Goal: Book appointment/travel/reservation

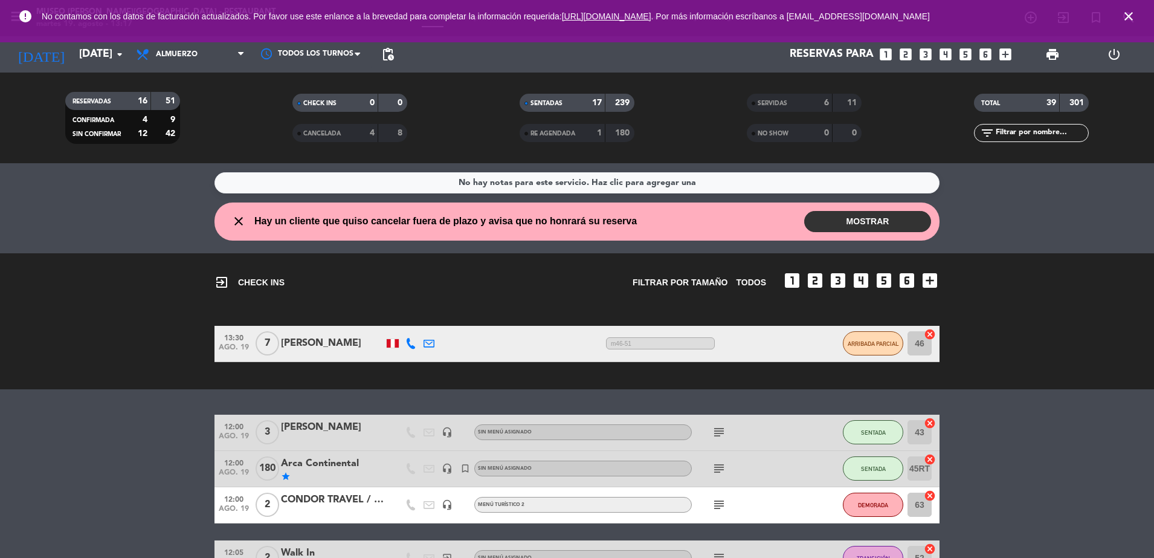
click at [1135, 17] on icon "close" at bounding box center [1128, 16] width 14 height 14
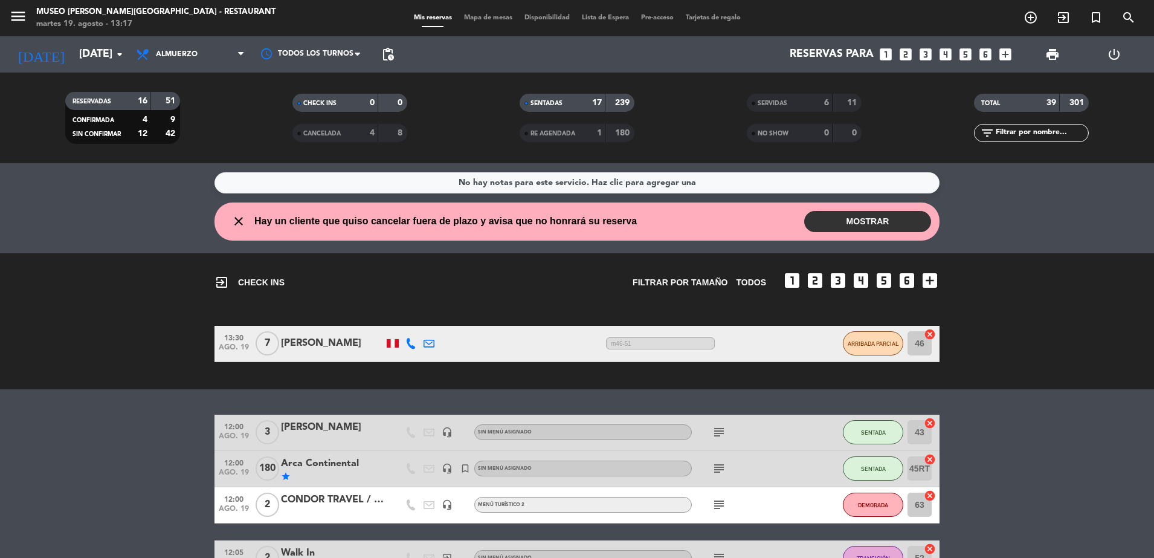
click at [473, 19] on span "Mapa de mesas" at bounding box center [488, 17] width 60 height 7
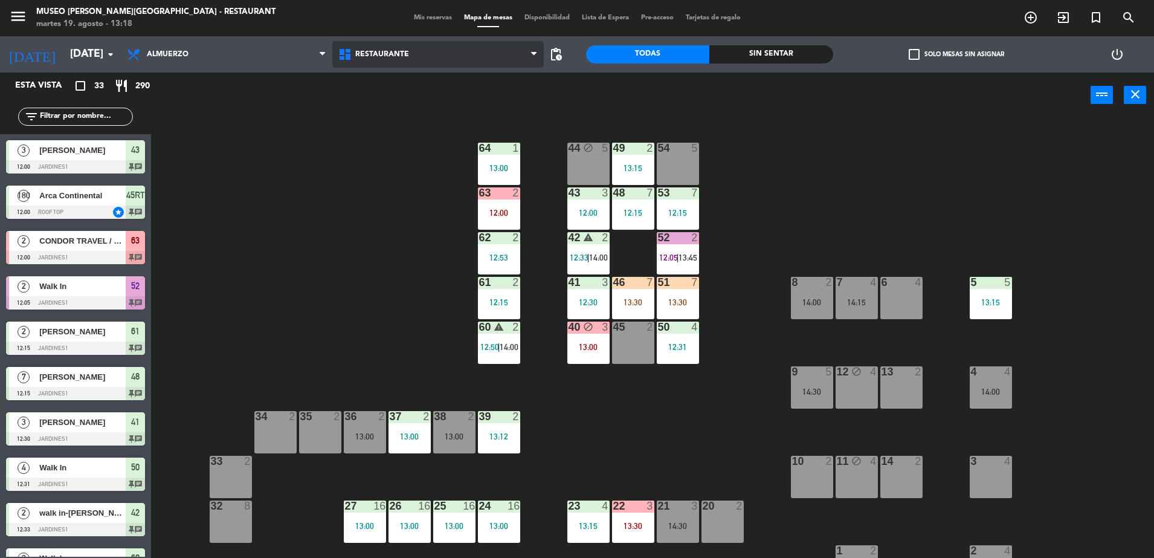
click at [399, 48] on span "Restaurante" at bounding box center [437, 54] width 211 height 27
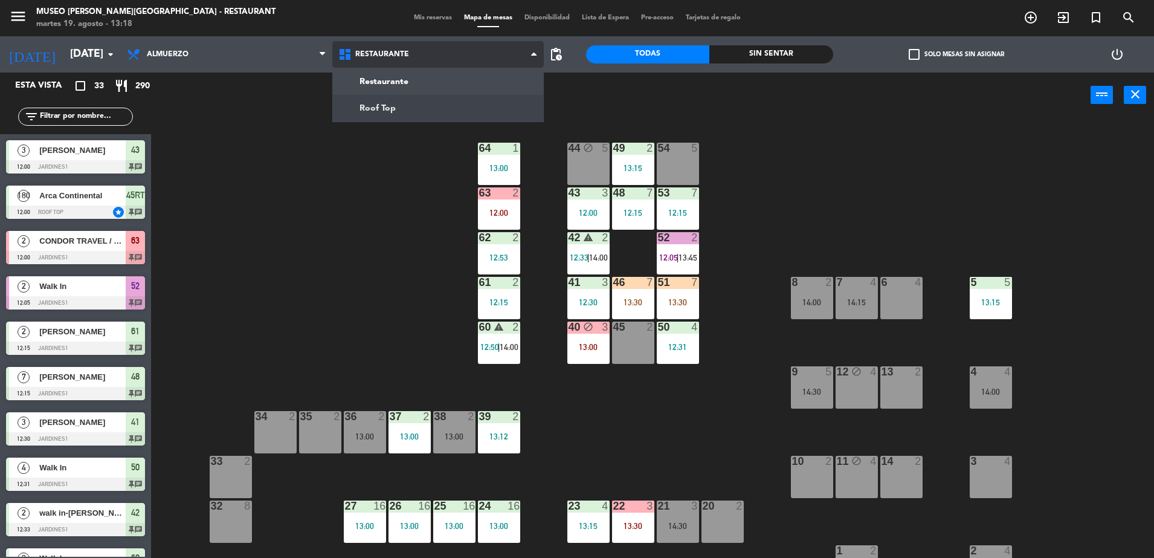
click at [419, 116] on ng-component "menu [GEOGRAPHIC_DATA][PERSON_NAME] - Restaurant [DATE] 19. agosto - 13:18 Mis …" at bounding box center [577, 280] width 1154 height 561
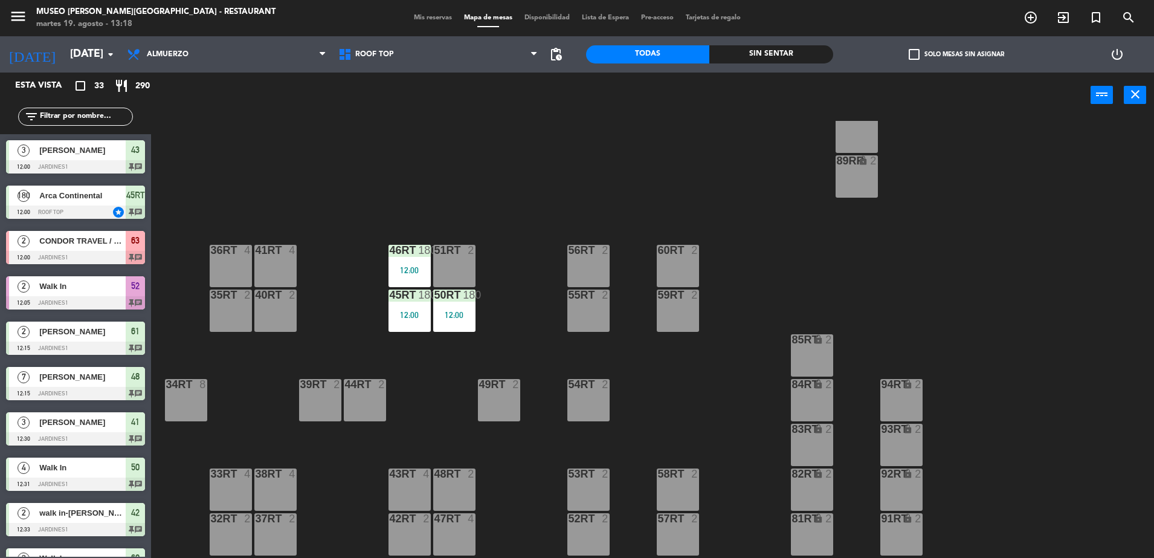
scroll to position [474, 0]
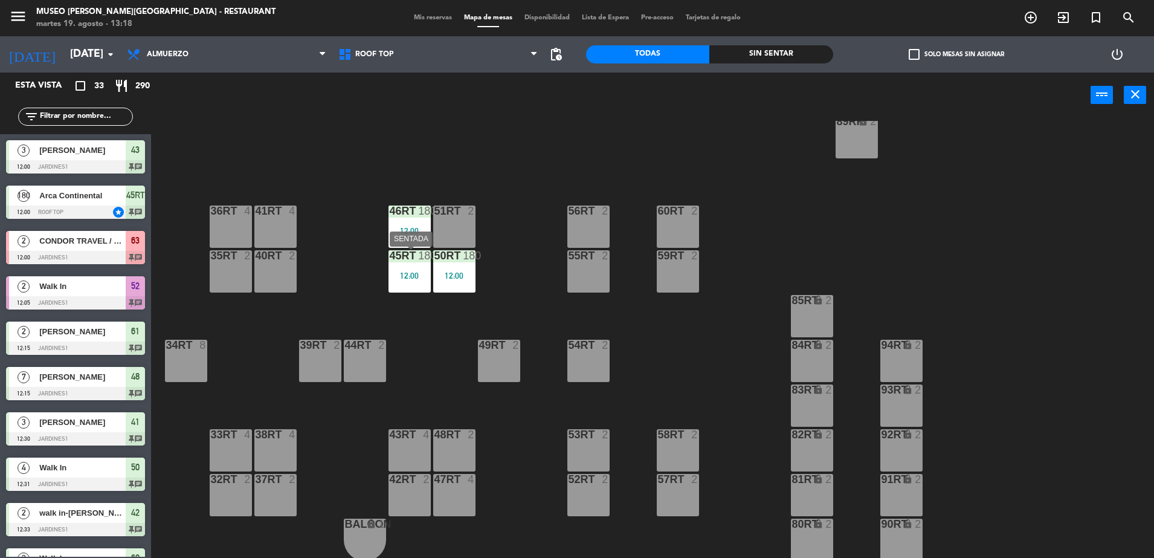
click at [414, 277] on div "12:00" at bounding box center [409, 275] width 42 height 8
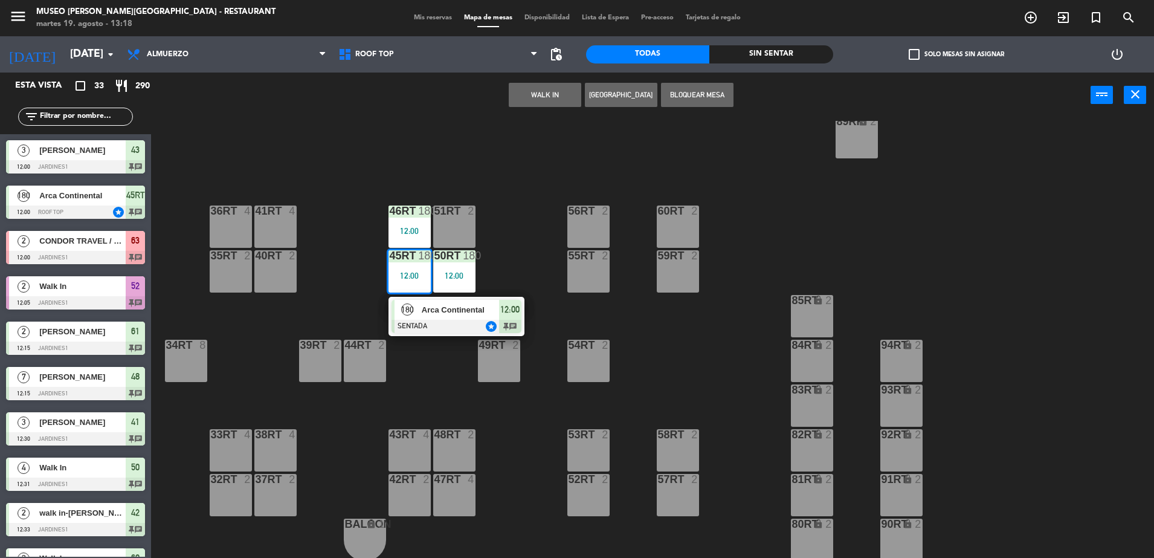
click at [446, 312] on span "Arca Continental" at bounding box center [460, 309] width 77 height 13
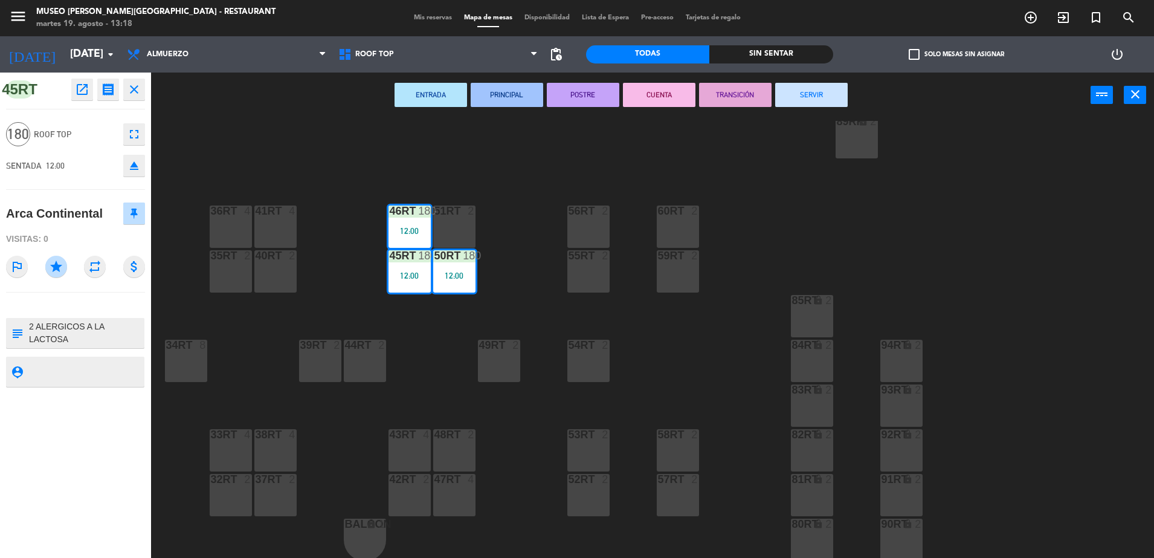
click at [550, 95] on button "POSTRE" at bounding box center [583, 95] width 72 height 24
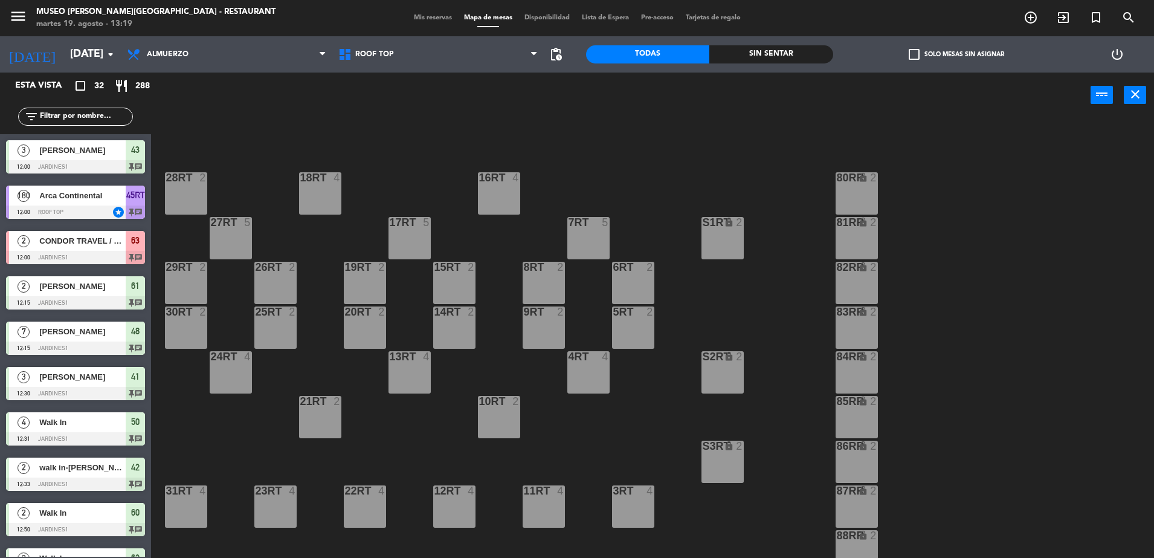
scroll to position [0, 0]
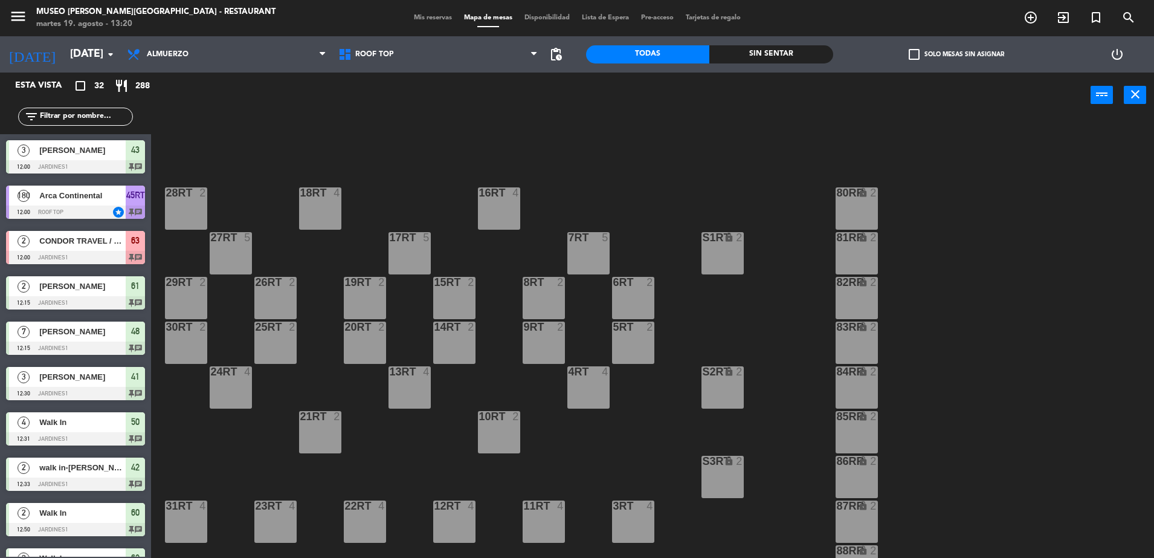
click at [113, 118] on input "text" at bounding box center [86, 116] width 94 height 13
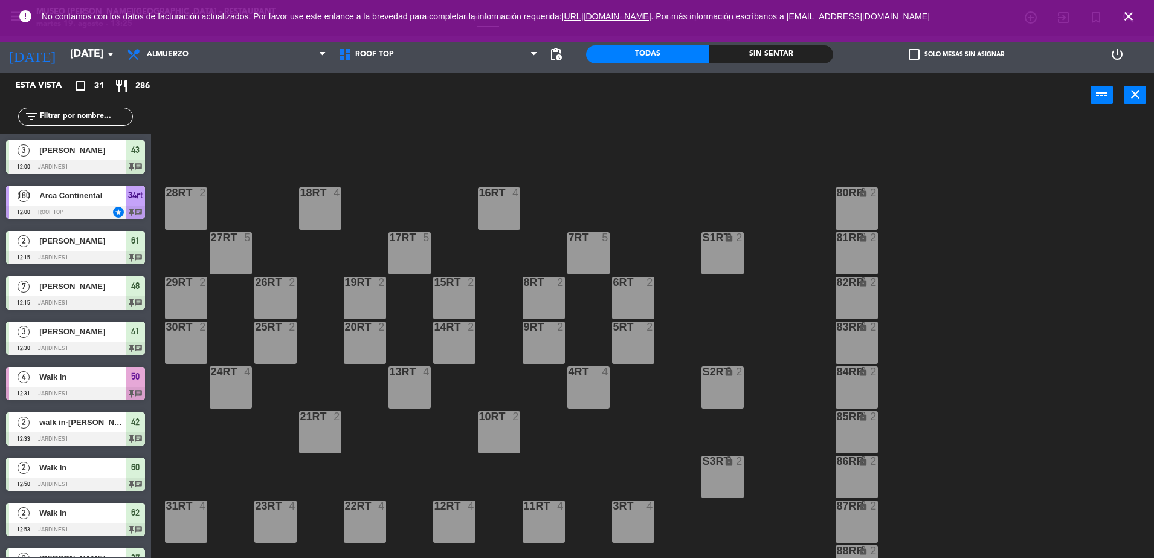
click at [1131, 16] on icon "close" at bounding box center [1128, 16] width 14 height 14
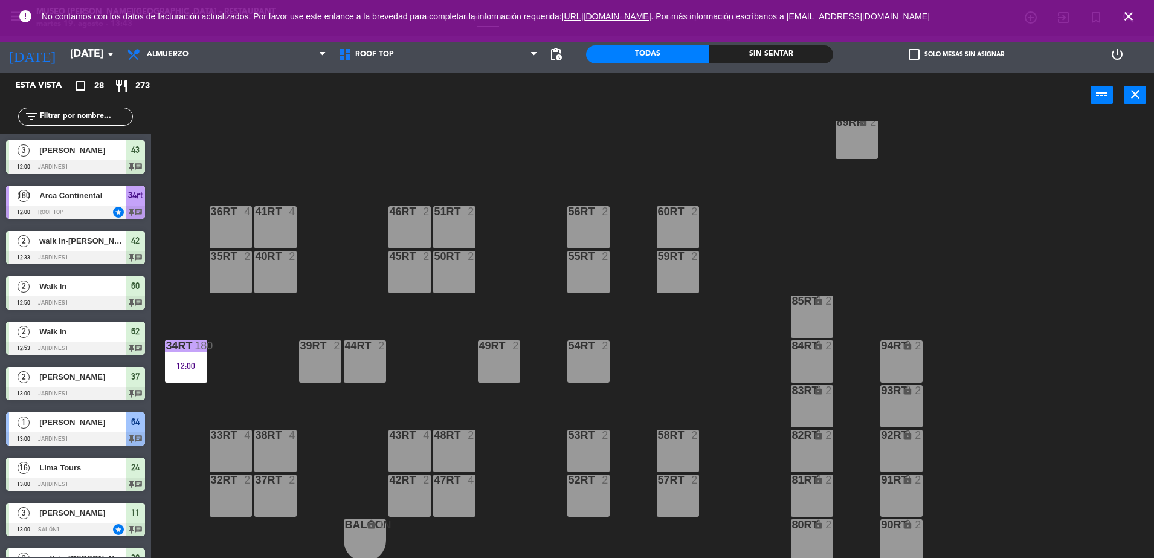
scroll to position [474, 0]
